Goal: Information Seeking & Learning: Learn about a topic

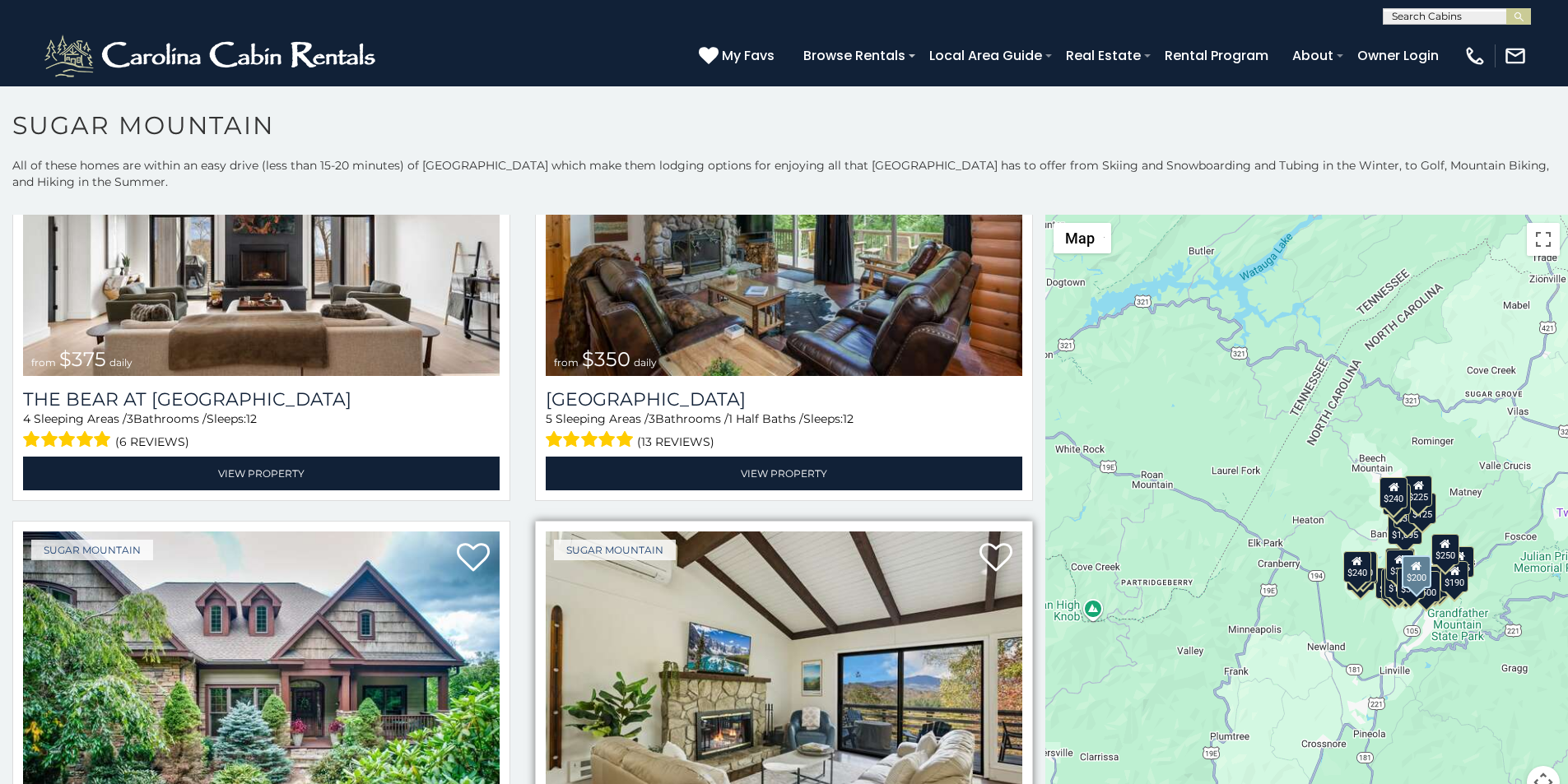
scroll to position [274, 0]
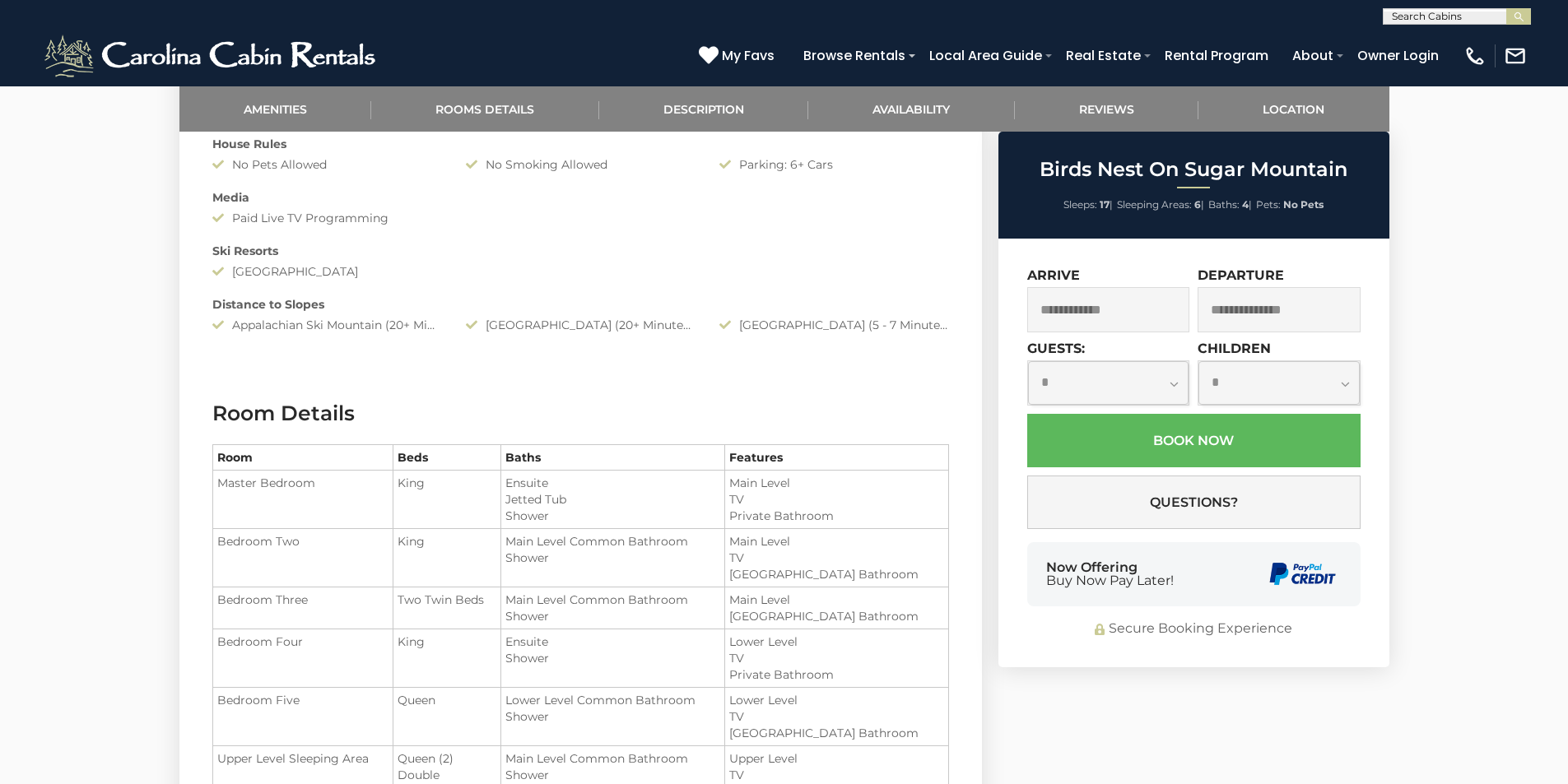
scroll to position [1303, 0]
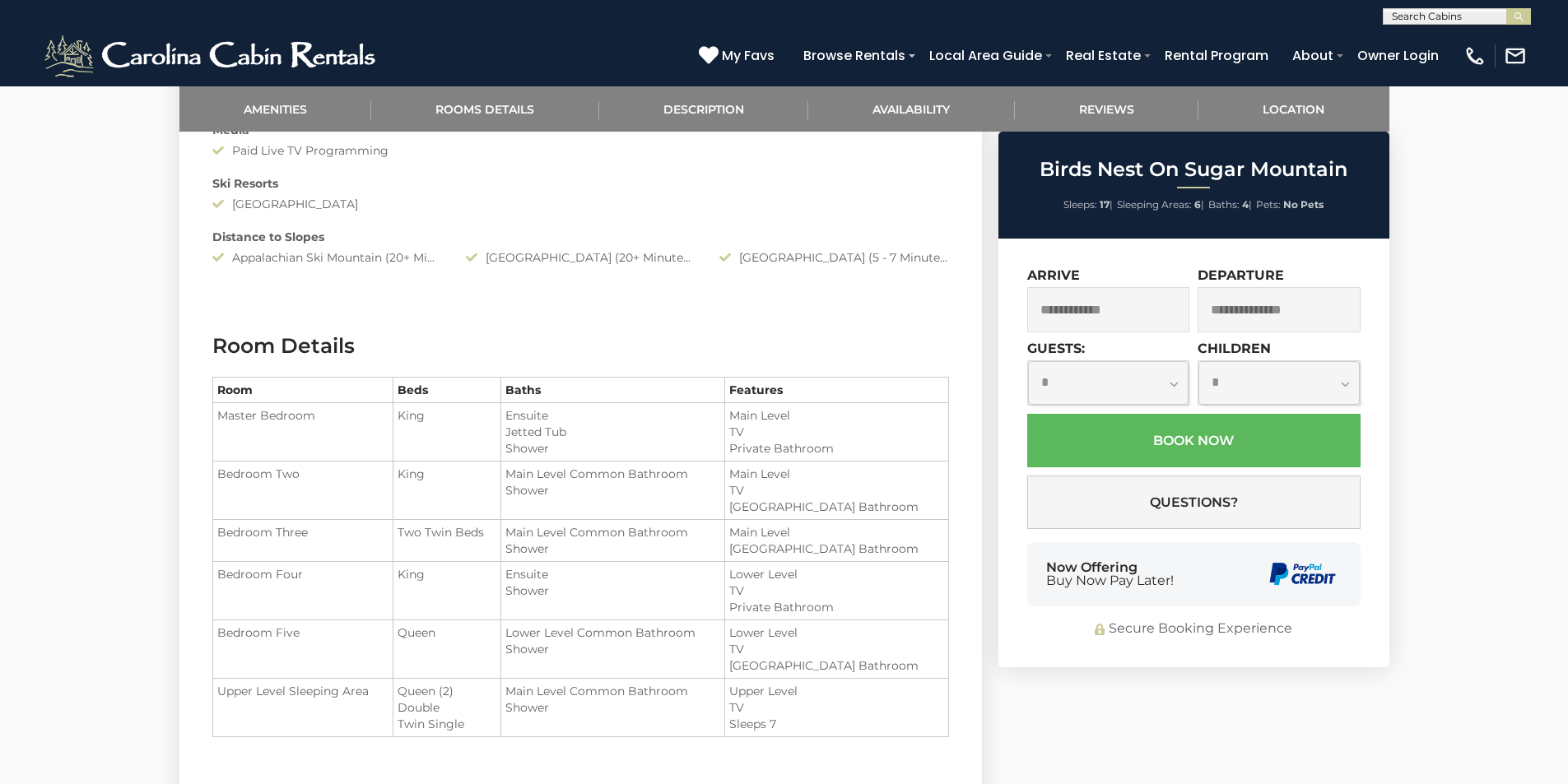
click at [1044, 547] on div "Now Offering Buy Now Pay Later!" at bounding box center [1194, 574] width 333 height 64
click at [1037, 575] on div "Now Offering Buy Now Pay Later!" at bounding box center [1194, 574] width 333 height 64
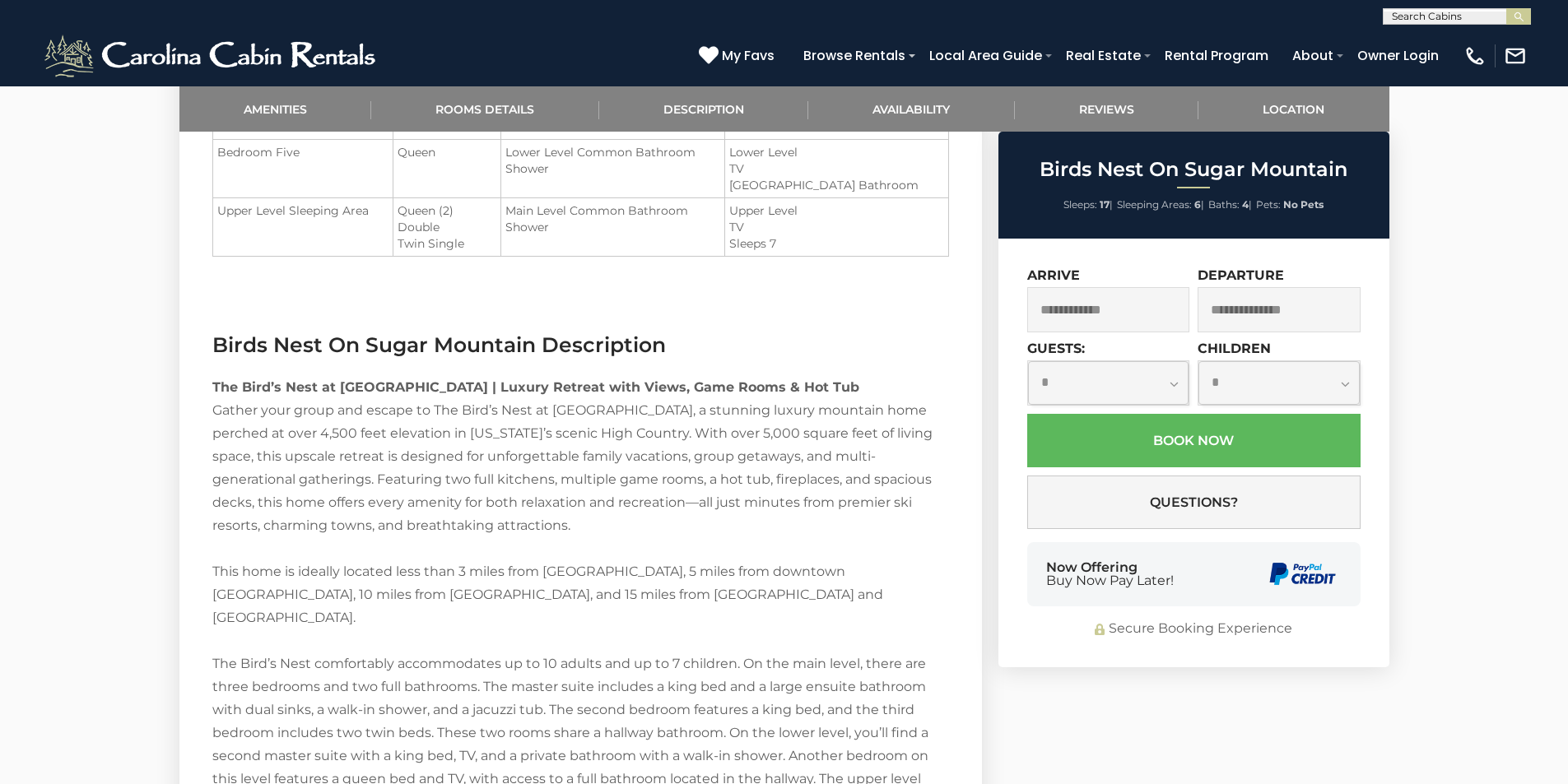
scroll to position [1817, 0]
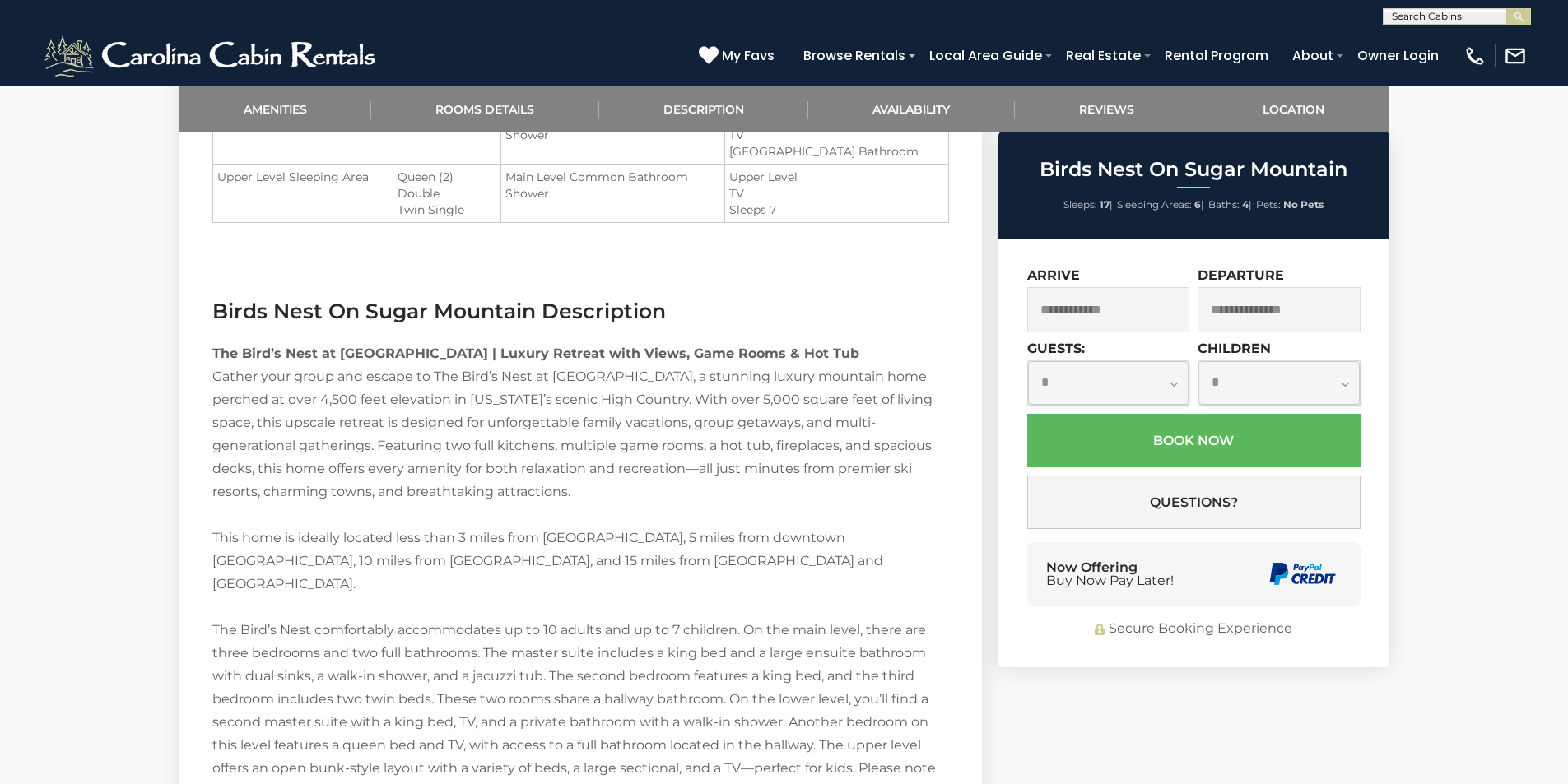
click at [1216, 655] on div "**********" at bounding box center [1194, 453] width 391 height 429
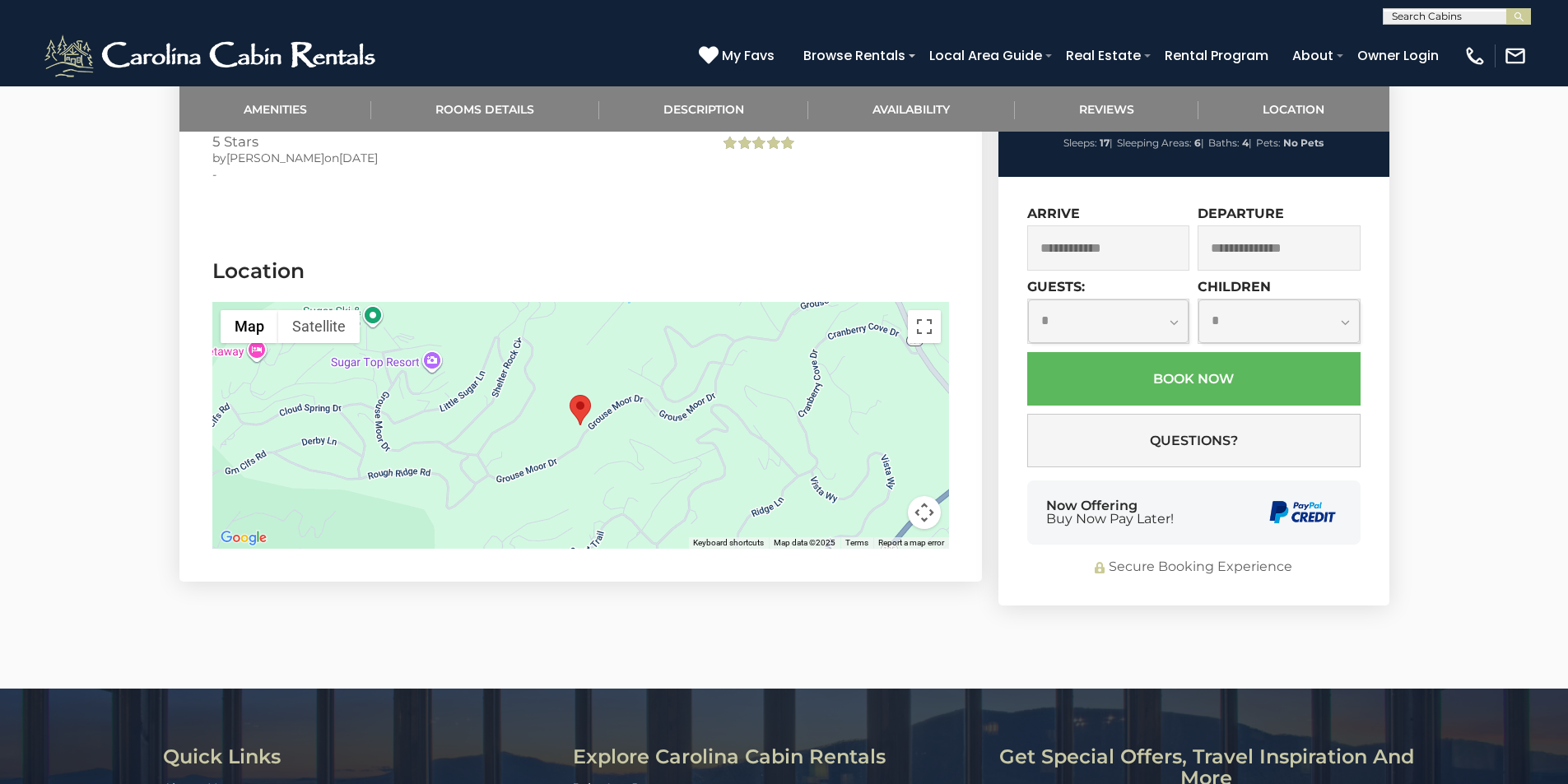
scroll to position [3916, 0]
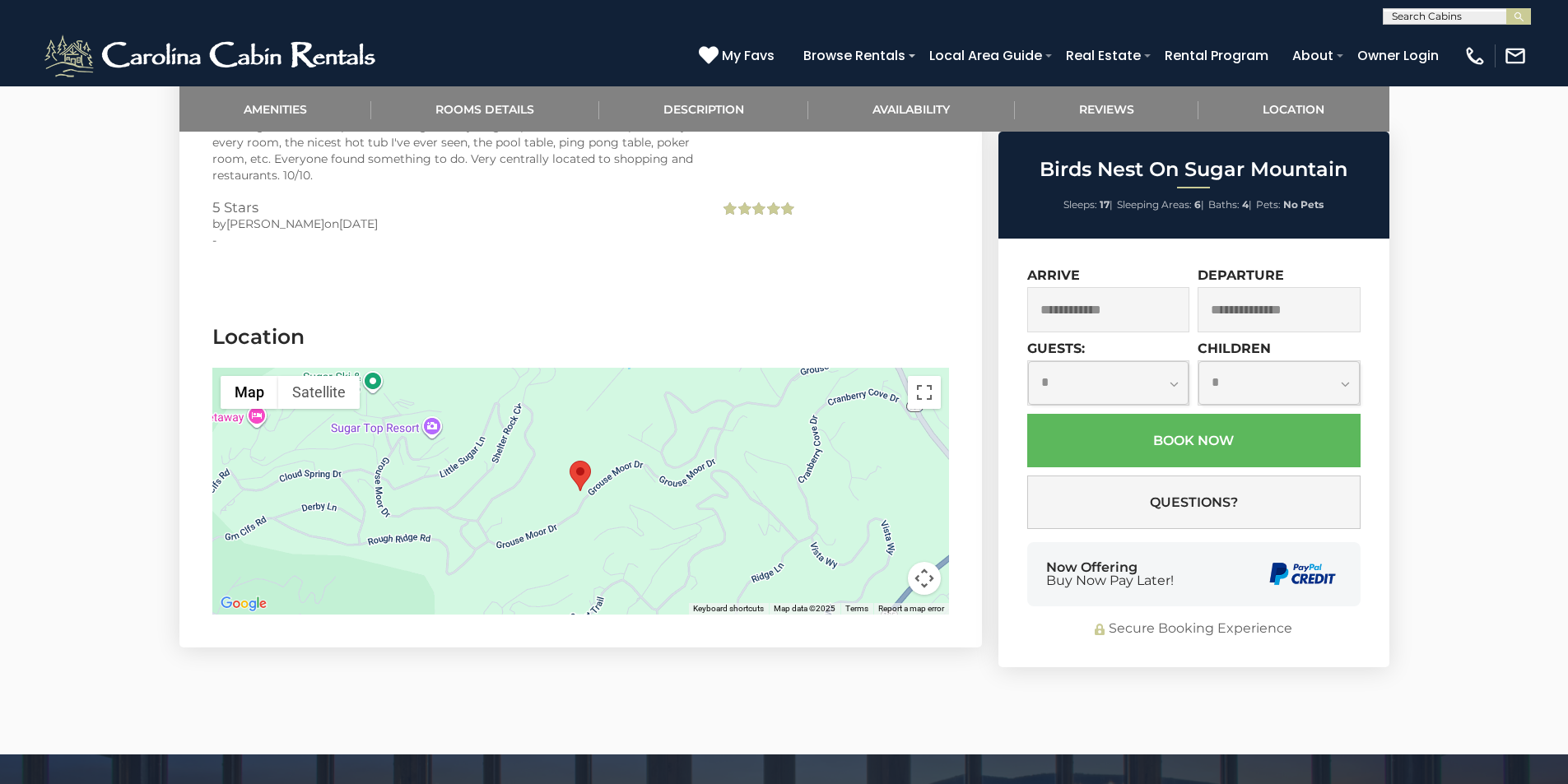
scroll to position [3848, 0]
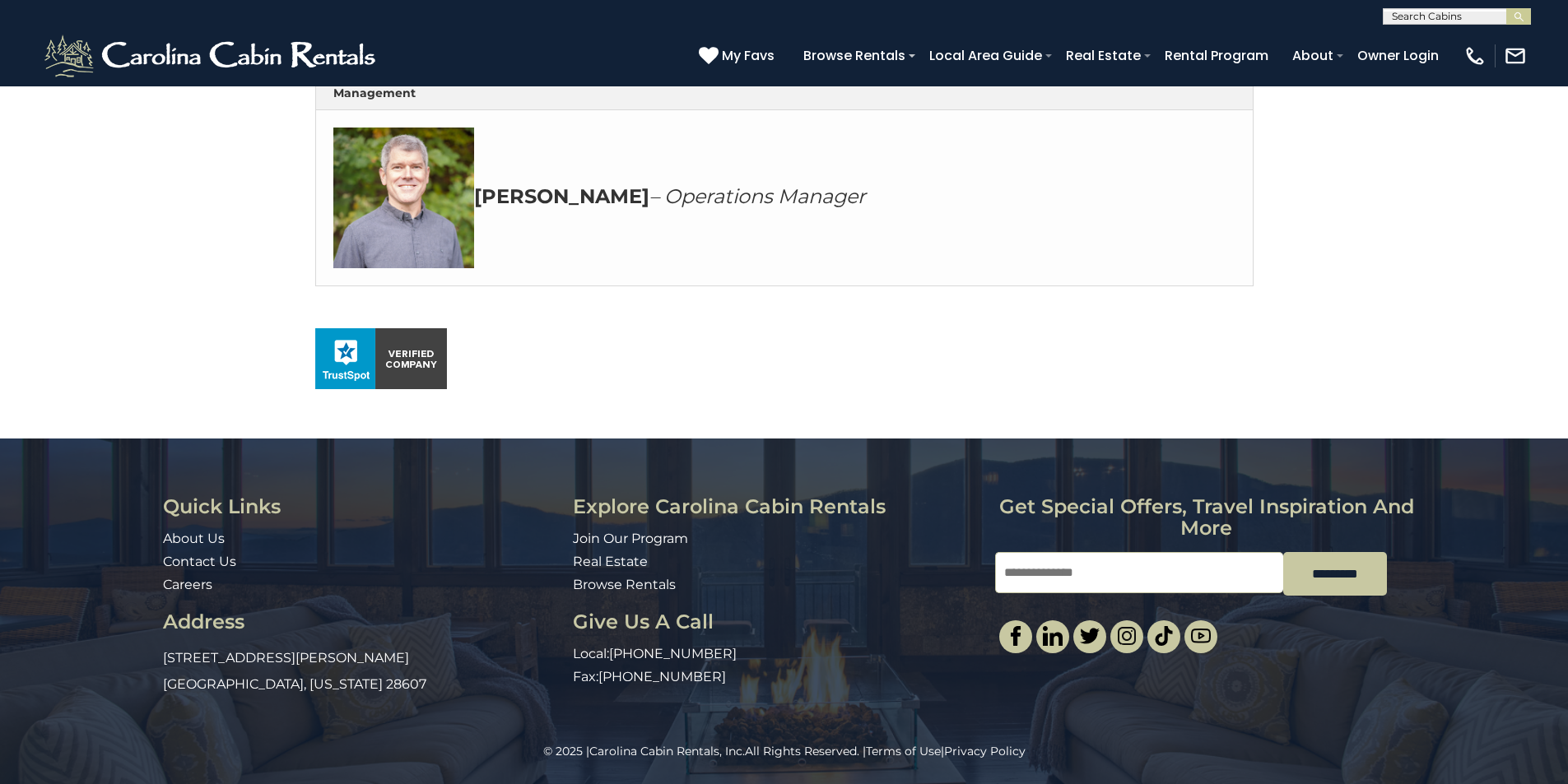
scroll to position [953, 0]
click at [582, 535] on link "Join Our Program" at bounding box center [630, 538] width 115 height 16
